Goal: Download file/media

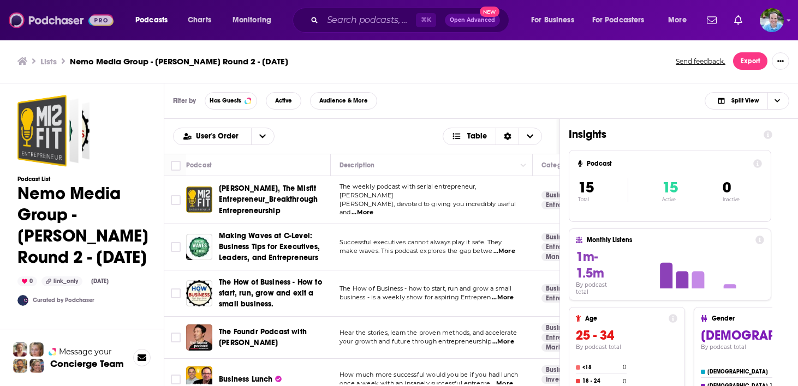
click at [58, 23] on img at bounding box center [61, 20] width 105 height 21
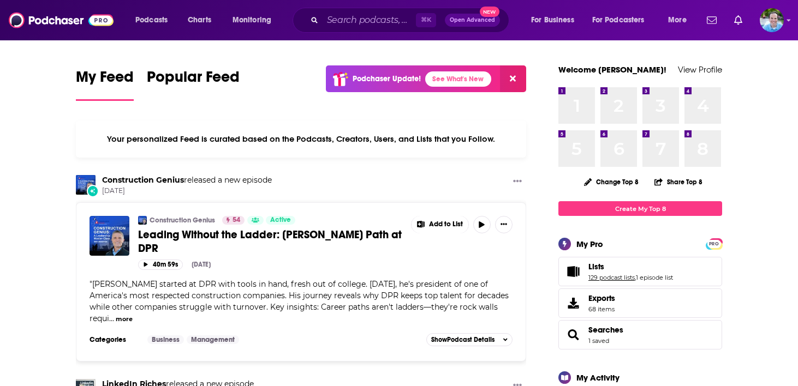
click at [618, 274] on link "129 podcast lists" at bounding box center [611, 278] width 46 height 8
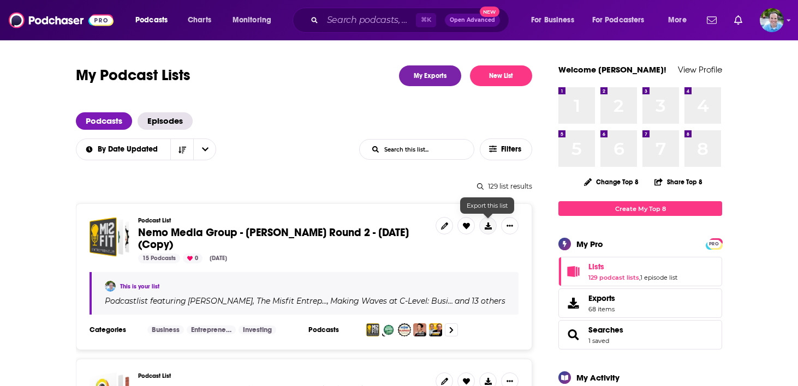
click at [489, 223] on icon at bounding box center [487, 226] width 7 height 7
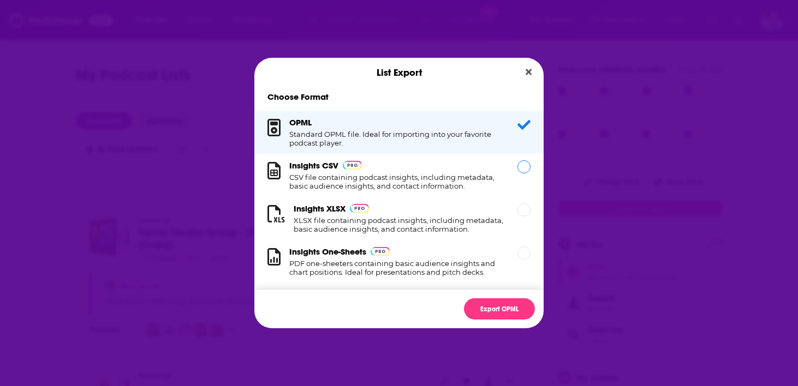
click at [524, 172] on div "Dialog" at bounding box center [523, 166] width 13 height 13
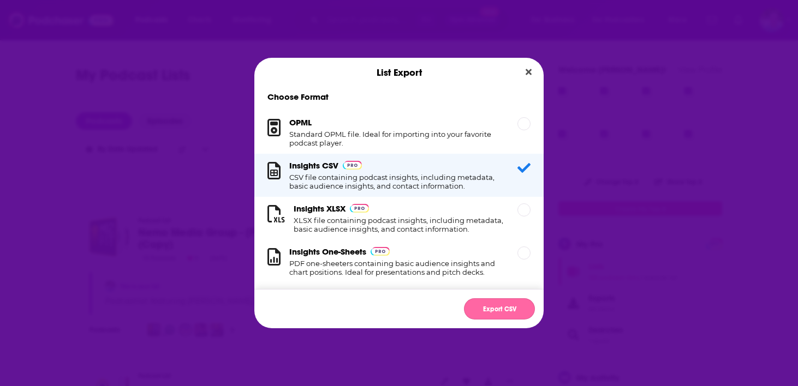
click at [493, 307] on button "Export CSV" at bounding box center [499, 308] width 71 height 21
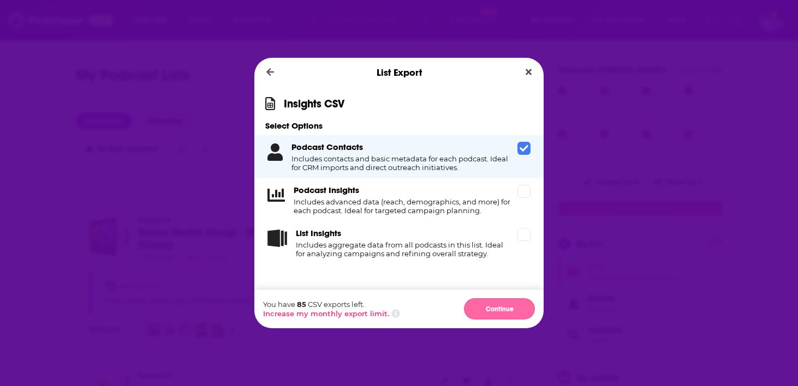
click at [502, 309] on button "Continue" at bounding box center [499, 308] width 71 height 21
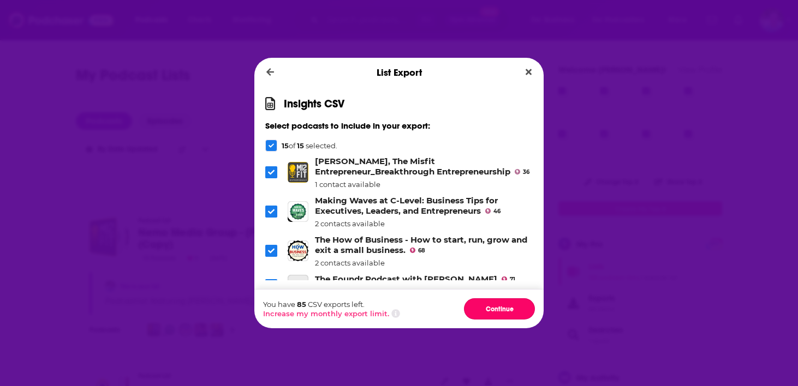
click at [502, 309] on button "Continue" at bounding box center [499, 308] width 71 height 21
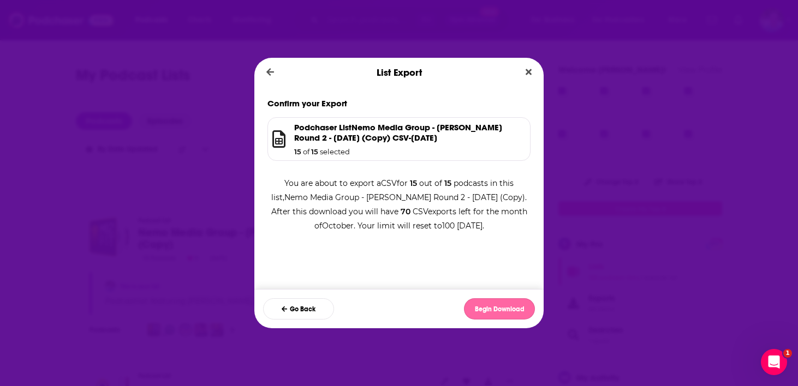
click at [494, 302] on button "Begin Download" at bounding box center [499, 308] width 71 height 21
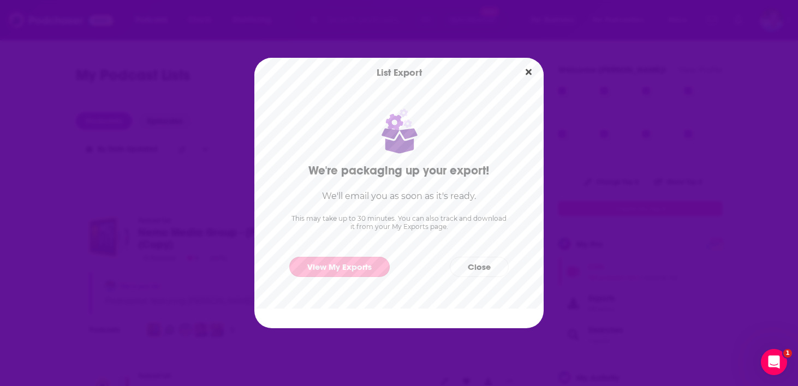
click at [343, 273] on link "View My Exports" at bounding box center [339, 267] width 100 height 20
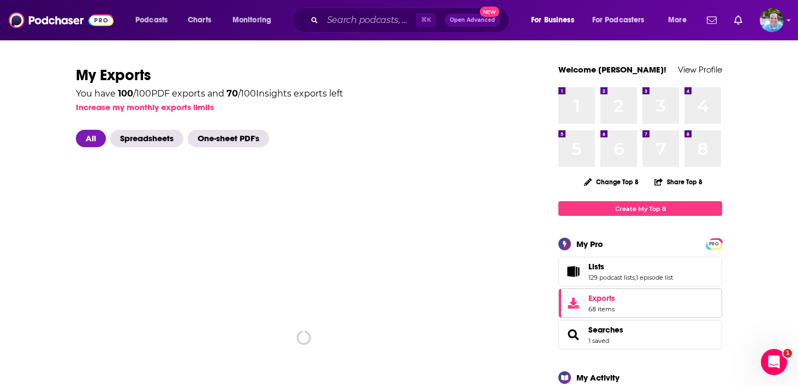
click at [601, 303] on span "Exports" at bounding box center [601, 299] width 27 height 10
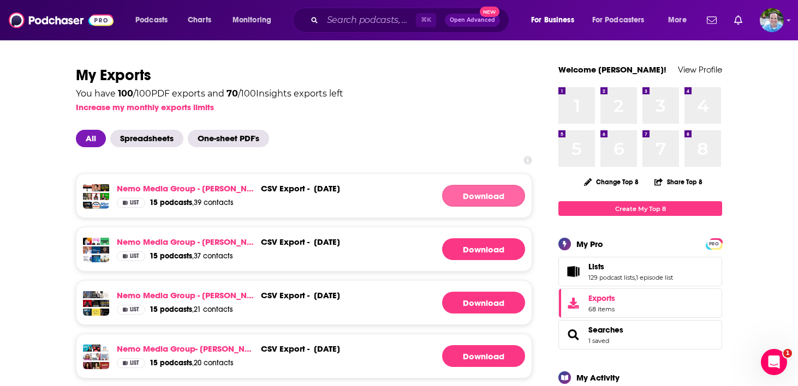
click at [489, 194] on link "Download" at bounding box center [483, 196] width 83 height 22
